Goal: Task Accomplishment & Management: Manage account settings

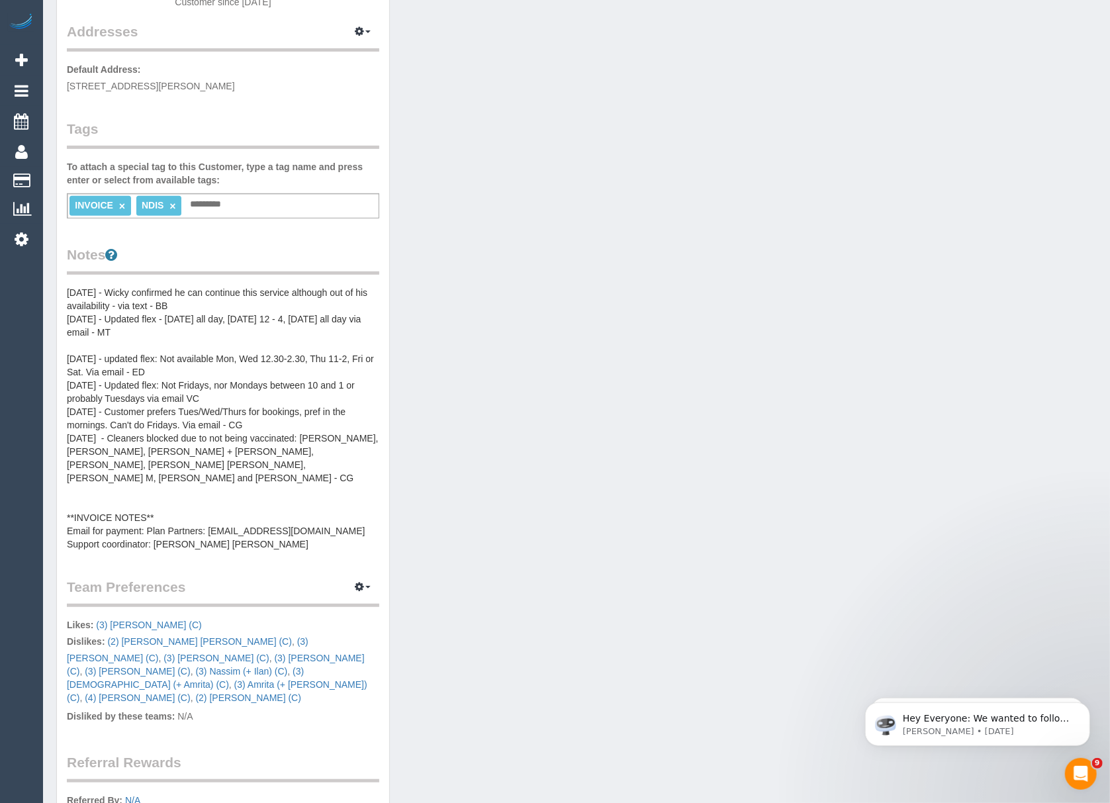
scroll to position [265, 0]
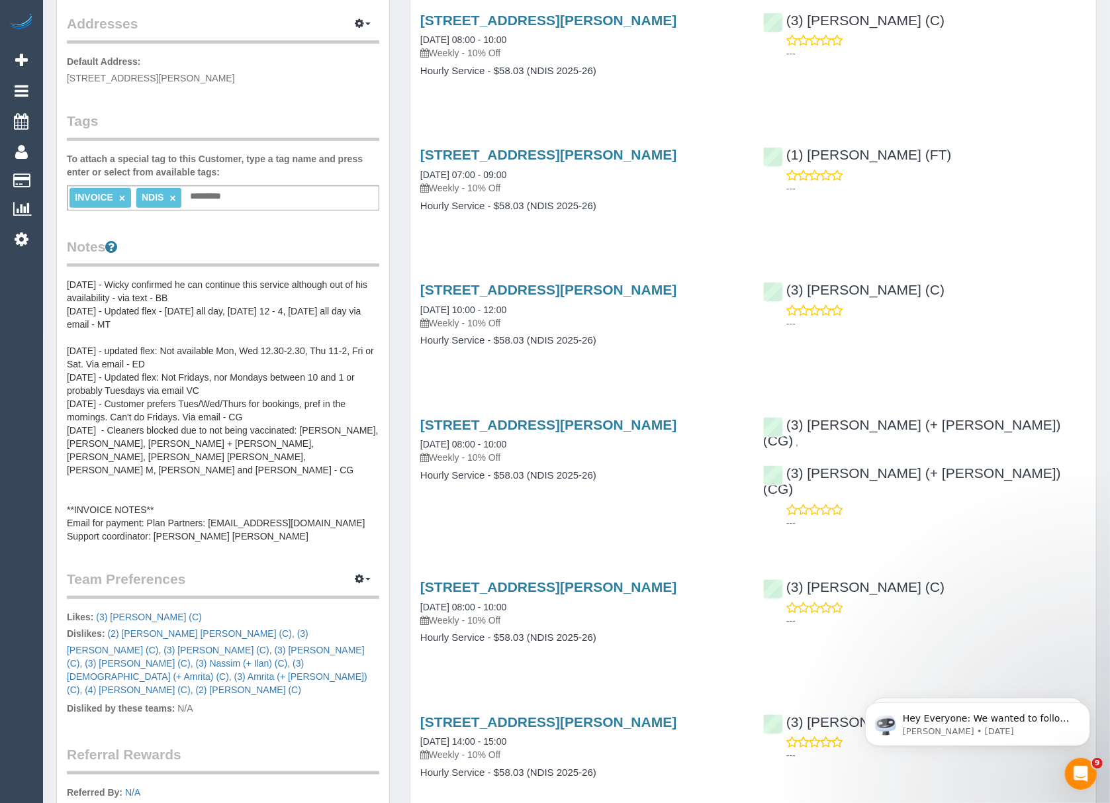
click at [209, 531] on pre "[DATE] - Wicky confirmed he can continue this service although out of his avail…" at bounding box center [223, 410] width 312 height 265
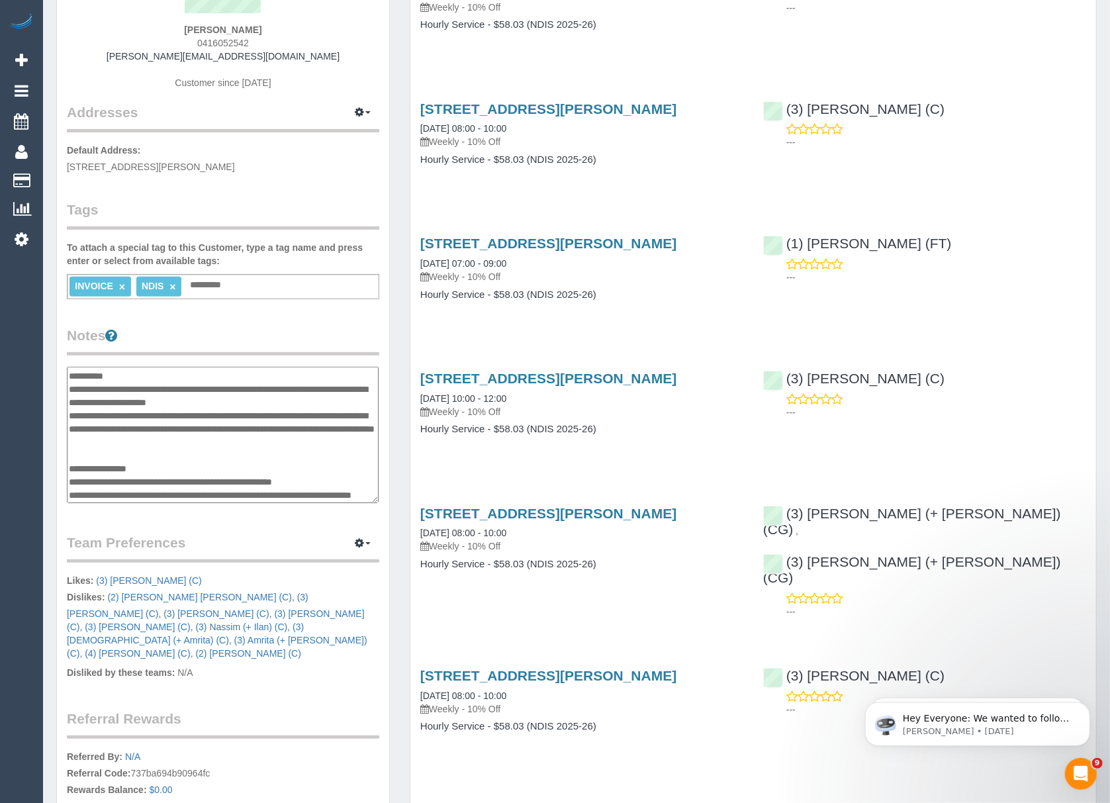
scroll to position [132, 0]
drag, startPoint x: 277, startPoint y: 22, endPoint x: 193, endPoint y: 32, distance: 83.9
click at [193, 32] on div "[PERSON_NAME] 0416052542 [PERSON_NAME][EMAIL_ADDRESS][DOMAIN_NAME] Customer sin…" at bounding box center [223, 19] width 312 height 165
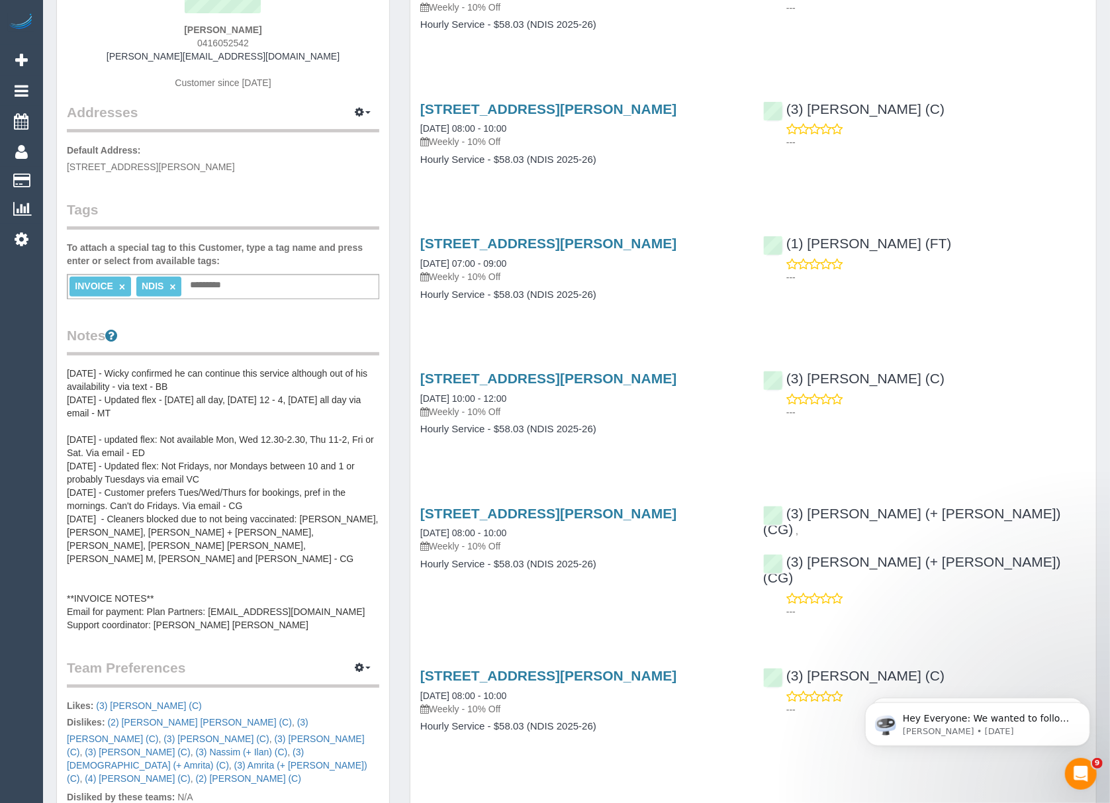
copy strong "[PERSON_NAME]"
click at [303, 594] on pre "[DATE] - Wicky confirmed he can continue this service although out of his avail…" at bounding box center [223, 499] width 312 height 265
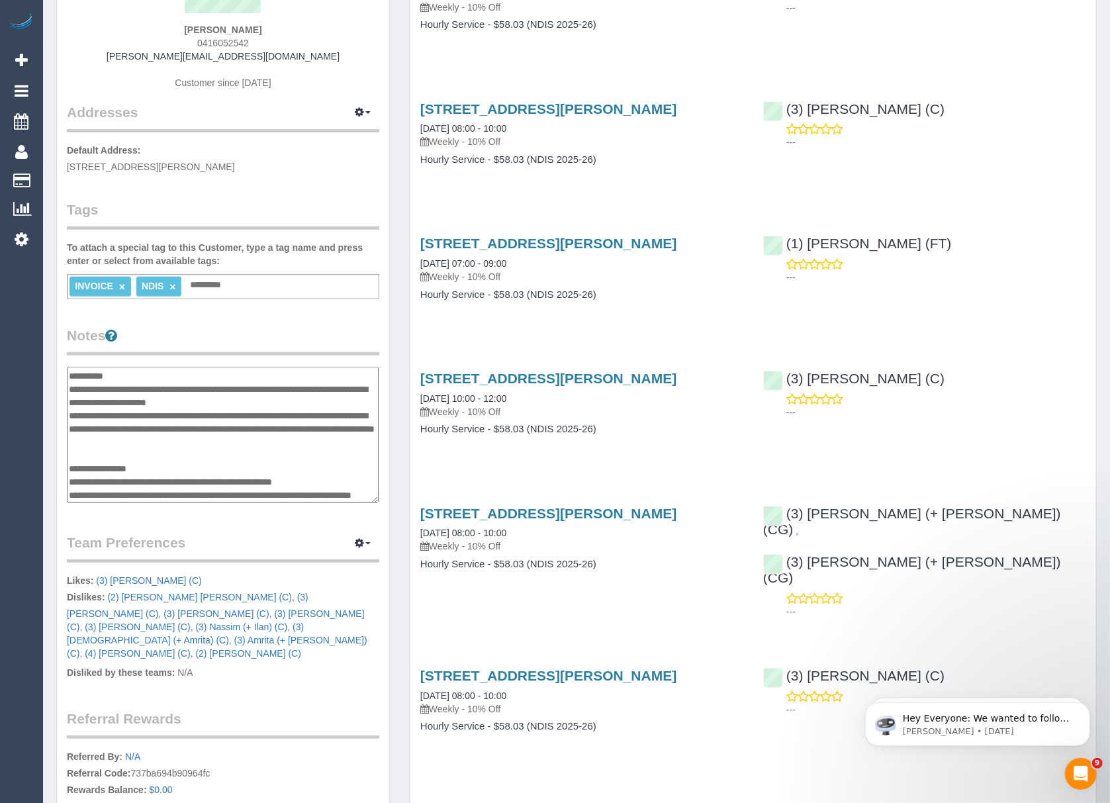
click at [335, 466] on textarea "**********" at bounding box center [223, 435] width 312 height 137
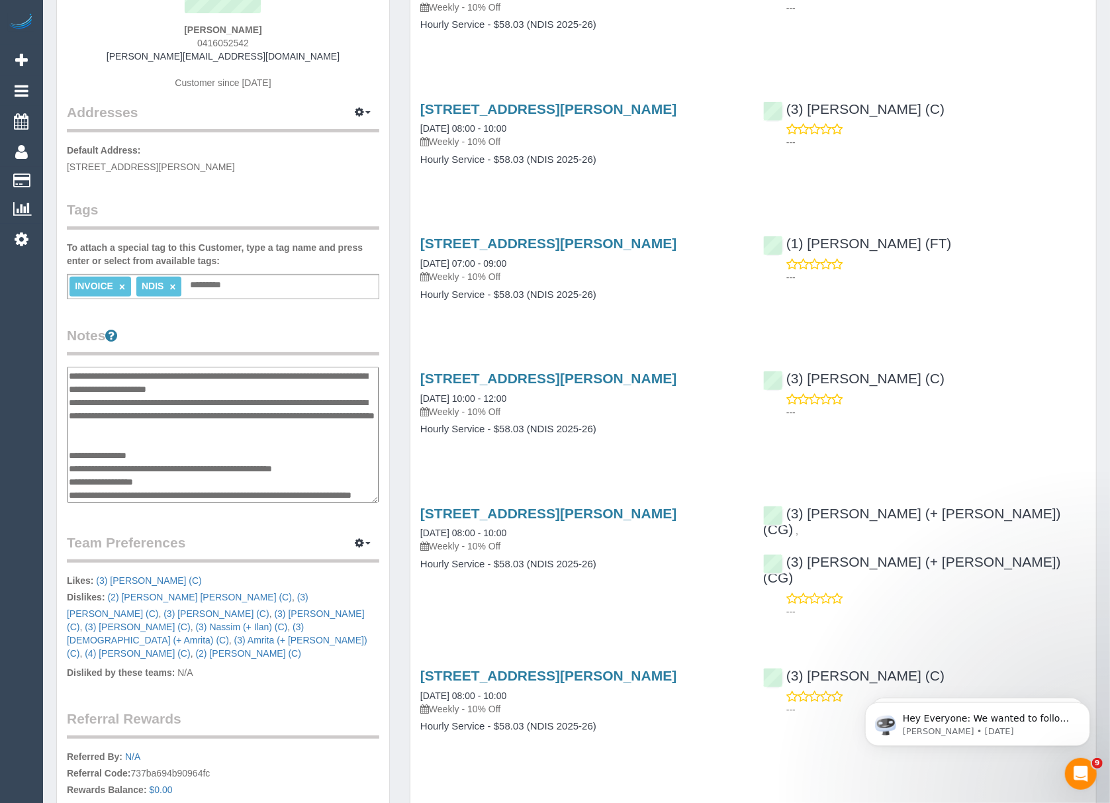
type textarea "**********"
click at [240, 517] on div "Customer Info Edit Contact Info Send Message Email Preferences Special Sales Ta…" at bounding box center [223, 394] width 332 height 1043
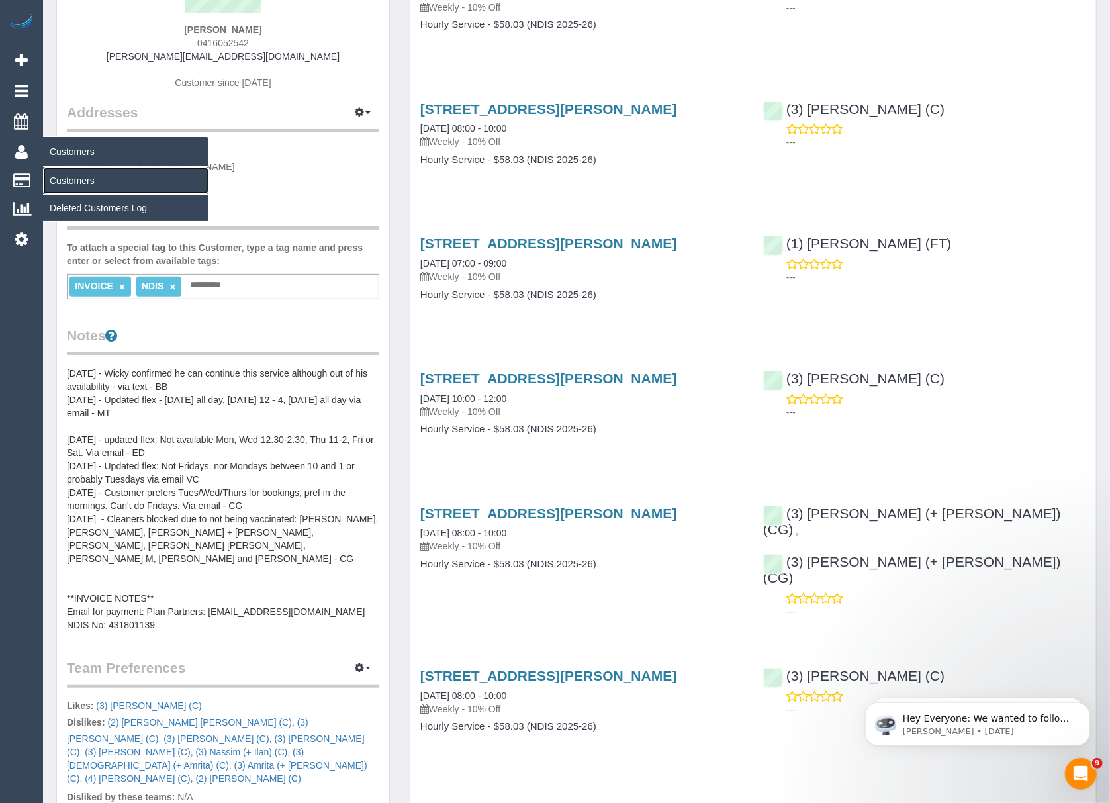
click at [73, 179] on link "Customers" at bounding box center [125, 180] width 165 height 26
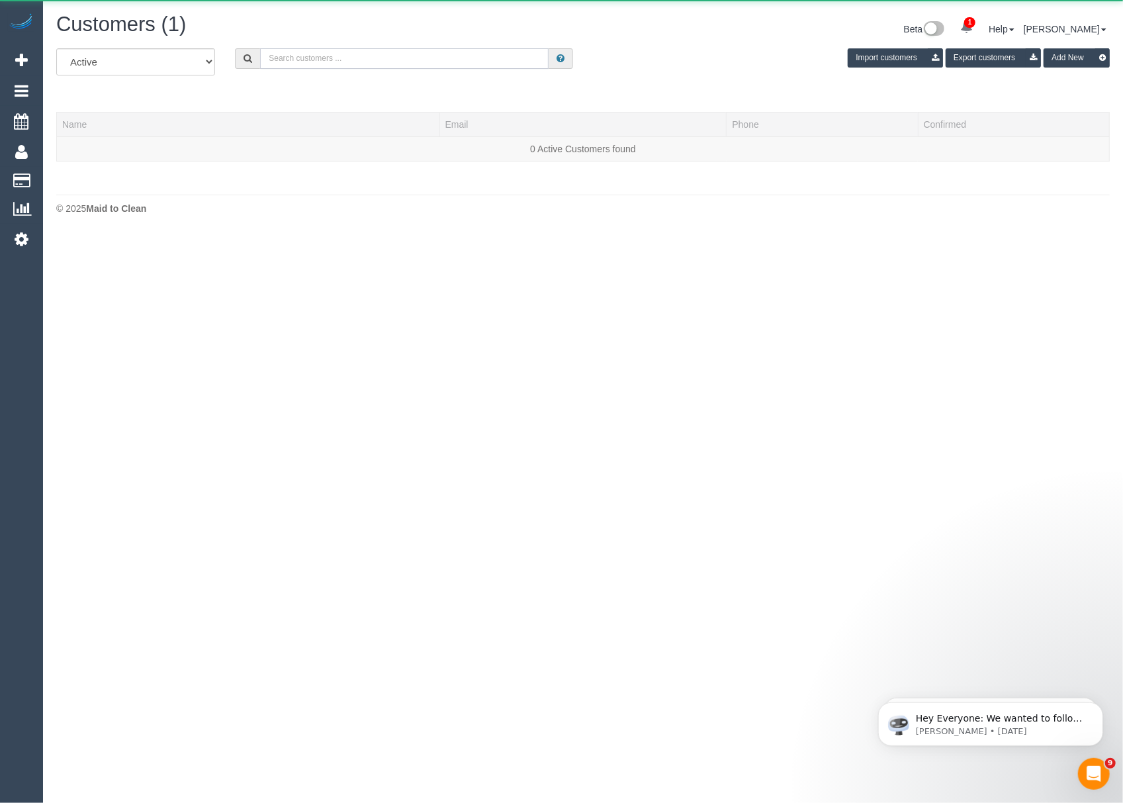
click at [279, 56] on input "text" at bounding box center [404, 58] width 288 height 21
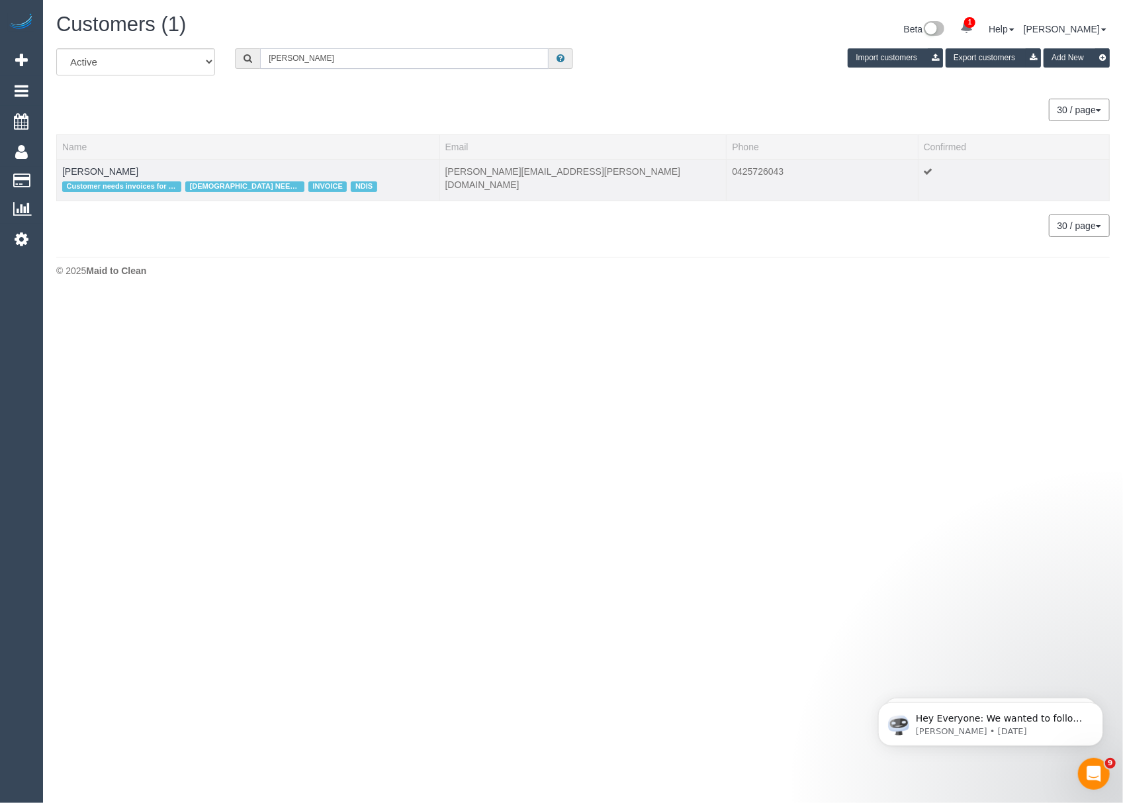
type input "[PERSON_NAME]"
click at [93, 176] on td "[PERSON_NAME] Customer needs invoices for NDIS [DEMOGRAPHIC_DATA] NEEDED INVOIC…" at bounding box center [248, 180] width 383 height 42
click at [93, 171] on link "[PERSON_NAME]" at bounding box center [100, 171] width 76 height 11
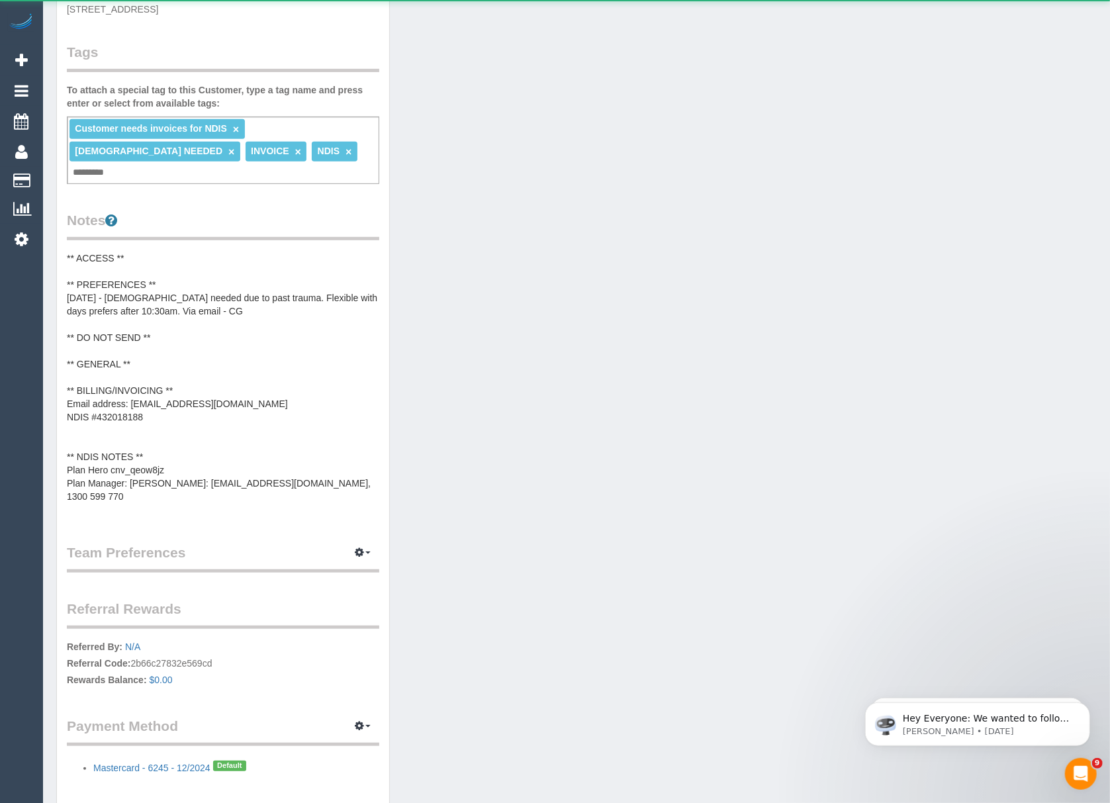
scroll to position [369, 0]
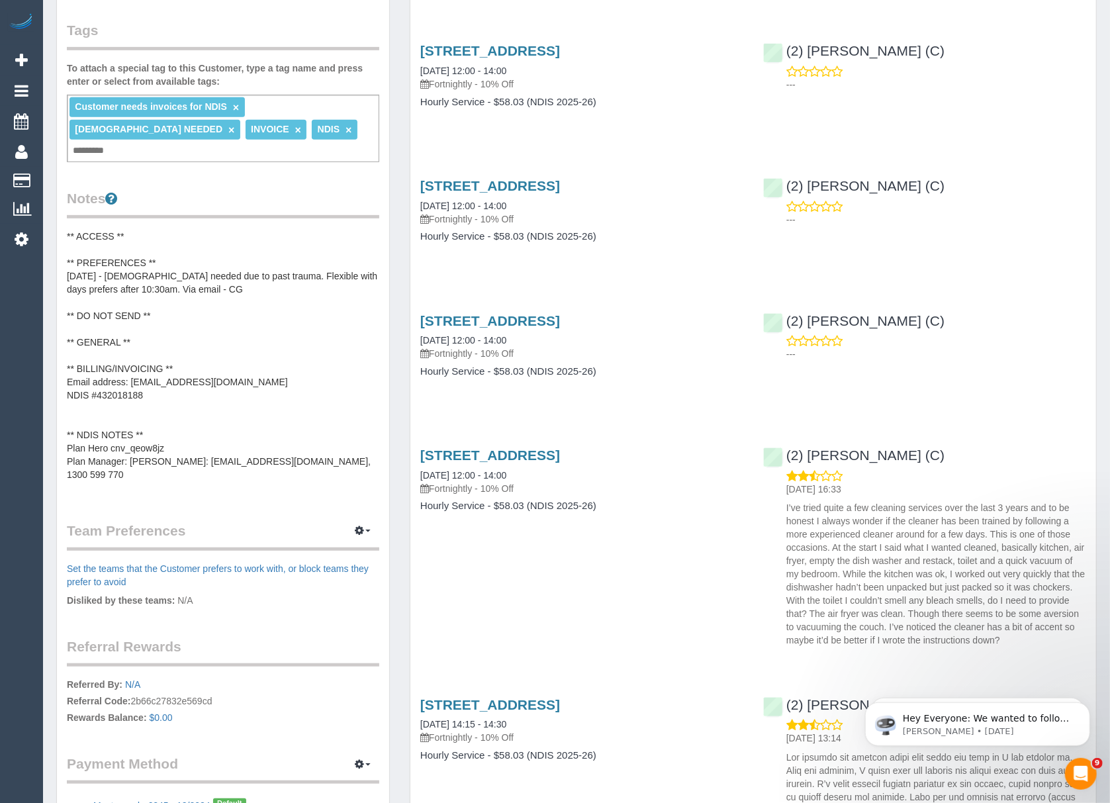
click at [216, 366] on pre "** ACCESS ** ** PREFERENCES ** [DATE] - [DEMOGRAPHIC_DATA] needed due to past t…" at bounding box center [223, 362] width 312 height 265
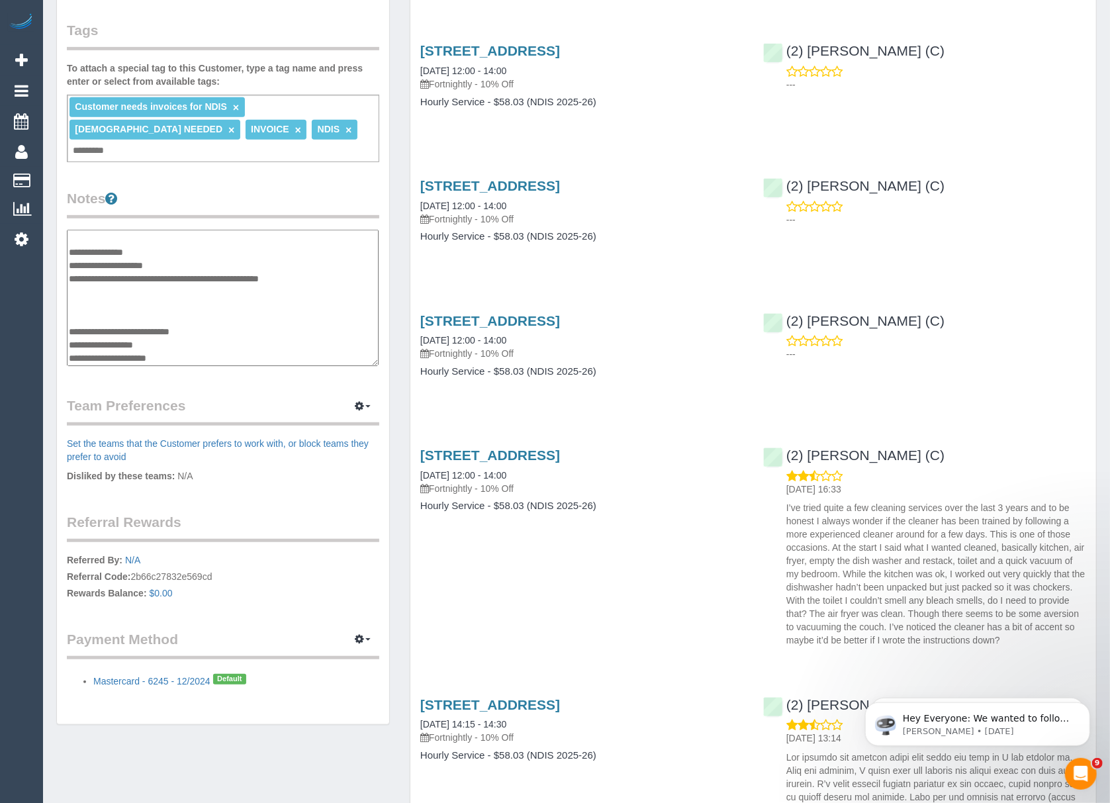
scroll to position [97, 0]
drag, startPoint x: 258, startPoint y: 249, endPoint x: 72, endPoint y: 249, distance: 185.9
click at [72, 249] on textarea "**********" at bounding box center [223, 298] width 312 height 137
click at [146, 761] on div "Customer Info Edit Contact Info Send Message Email Preferences Special Sales Ta…" at bounding box center [576, 554] width 1060 height 1749
